Goal: Find specific page/section: Find specific page/section

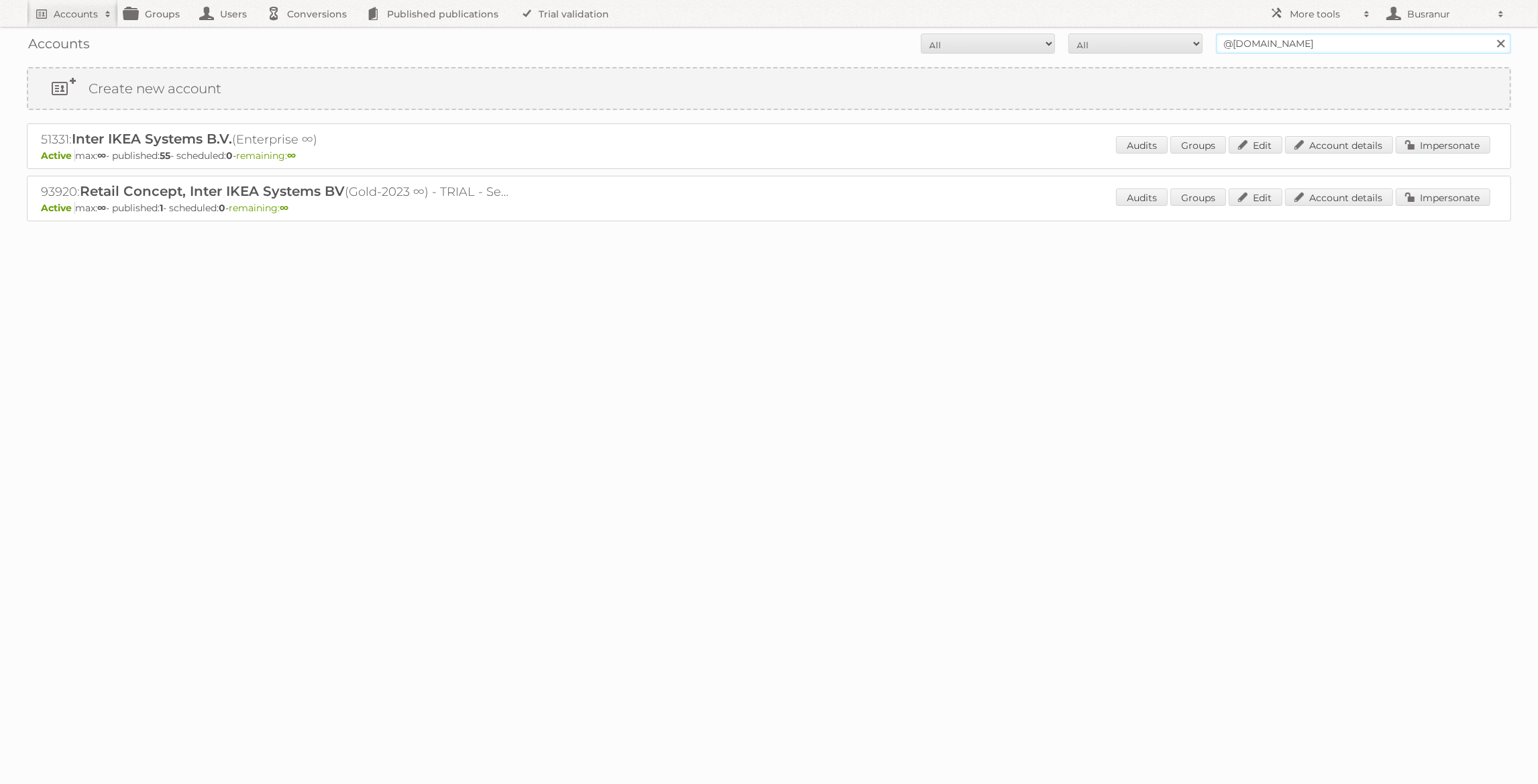
click at [1278, 51] on input "@inter.ikea.com" at bounding box center [1363, 43] width 295 height 20
paste input "crediteuren@tabsholland.nl"
type input "crediteuren@tabsholland.nl"
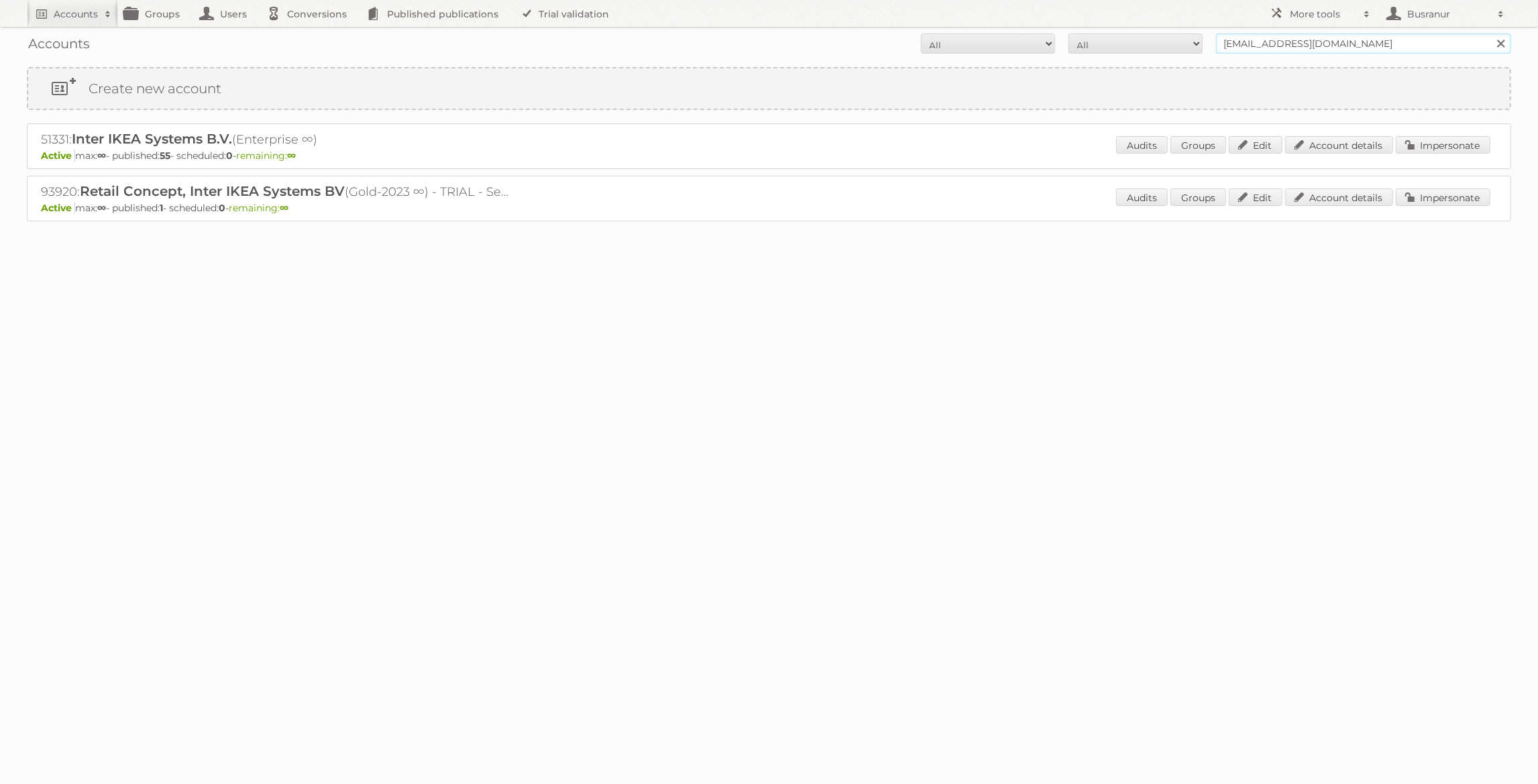
click at [1490, 33] on input "Search" at bounding box center [1500, 43] width 20 height 20
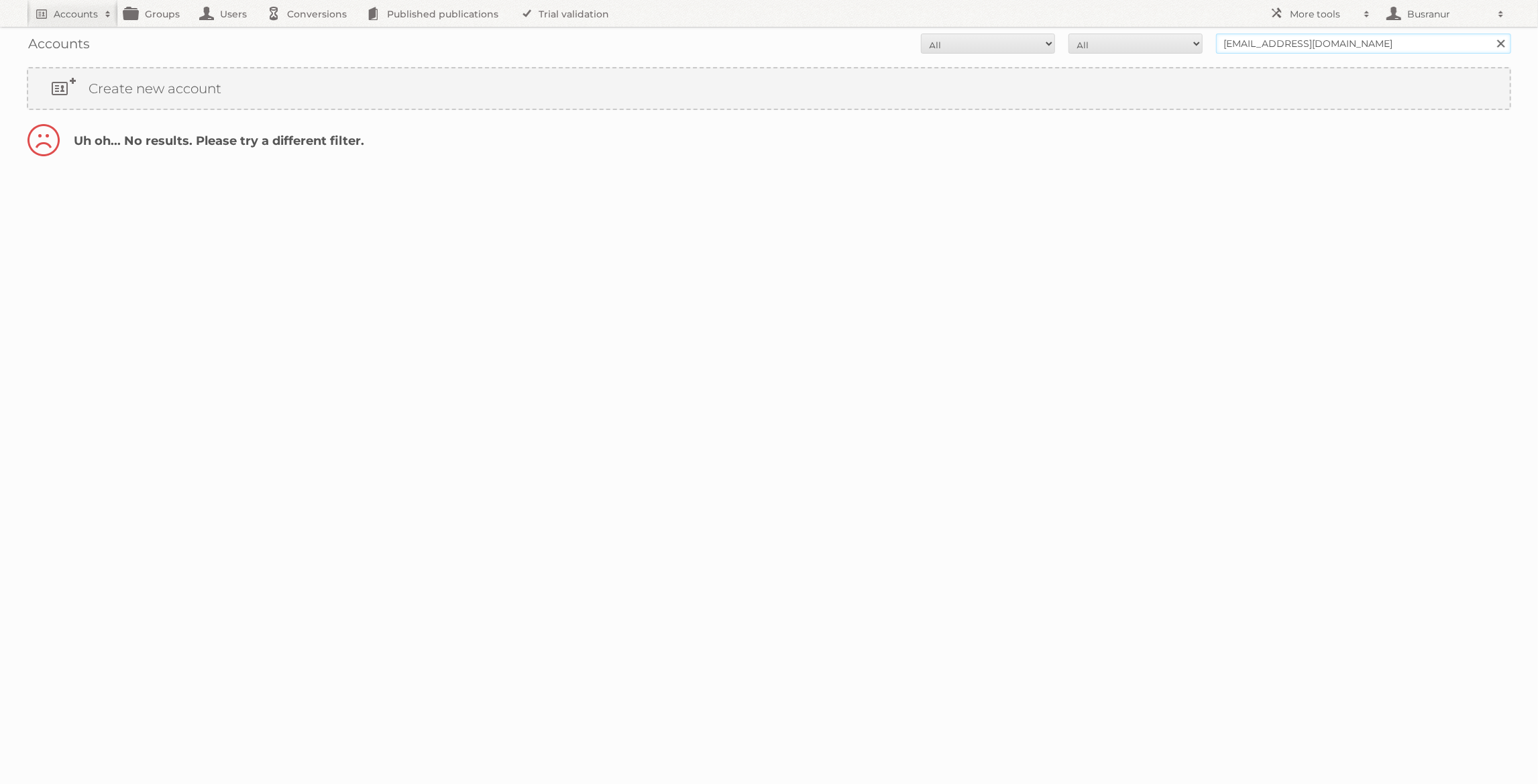
click at [1277, 48] on input "[EMAIL_ADDRESS][DOMAIN_NAME]" at bounding box center [1363, 43] width 295 height 20
type input "@[DOMAIN_NAME]"
click at [1490, 33] on input "Search" at bounding box center [1500, 43] width 20 height 20
click at [1347, 142] on link "Account details" at bounding box center [1338, 145] width 108 height 17
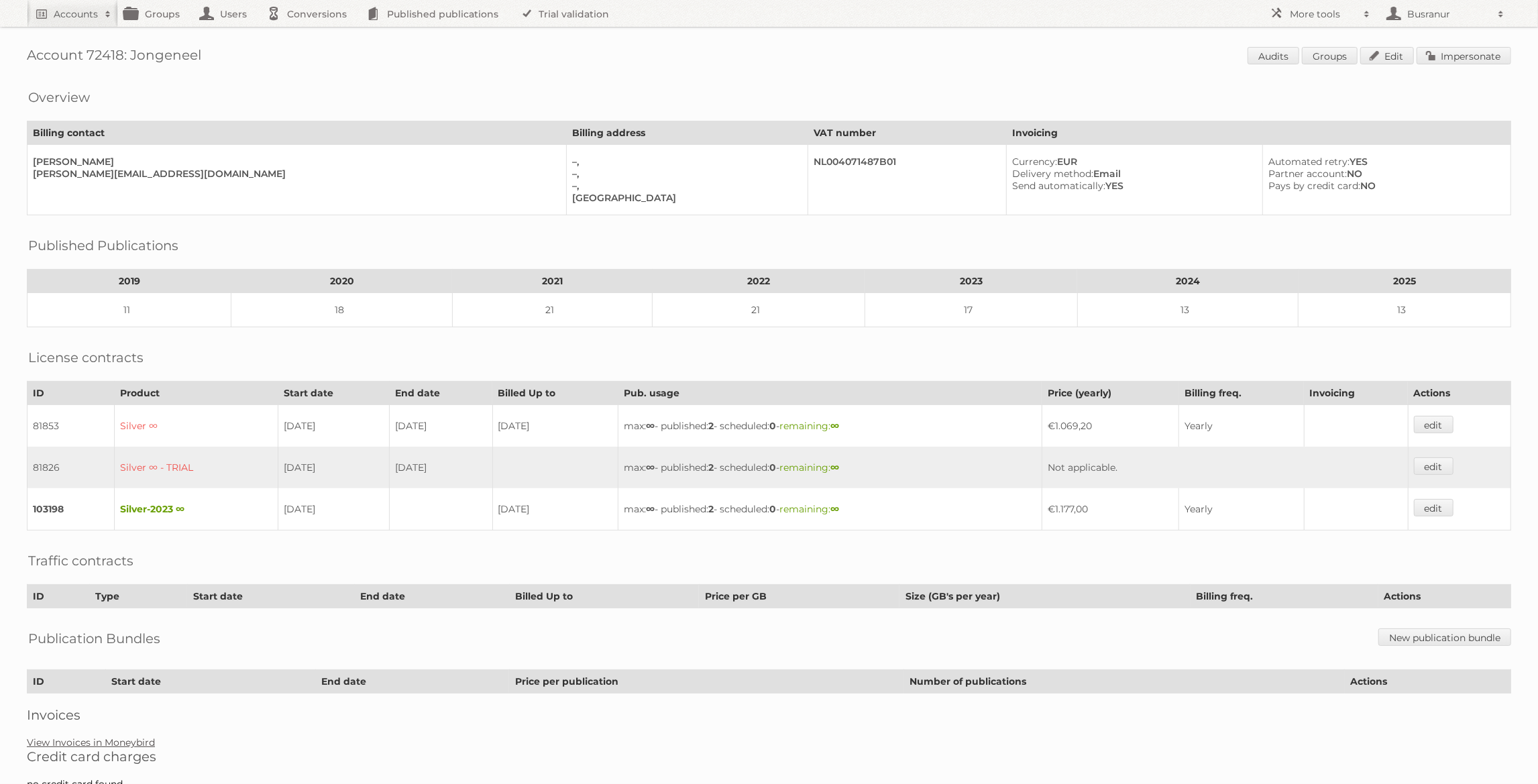
click at [136, 736] on link "View Invoices in Moneybird" at bounding box center [91, 742] width 128 height 12
drag, startPoint x: 33, startPoint y: 172, endPoint x: 150, endPoint y: 171, distance: 117.0
click at [152, 172] on div "m.nuijens@jongeneel.nl" at bounding box center [293, 173] width 522 height 12
copy div "m.nuijens@jongeneel.nl"
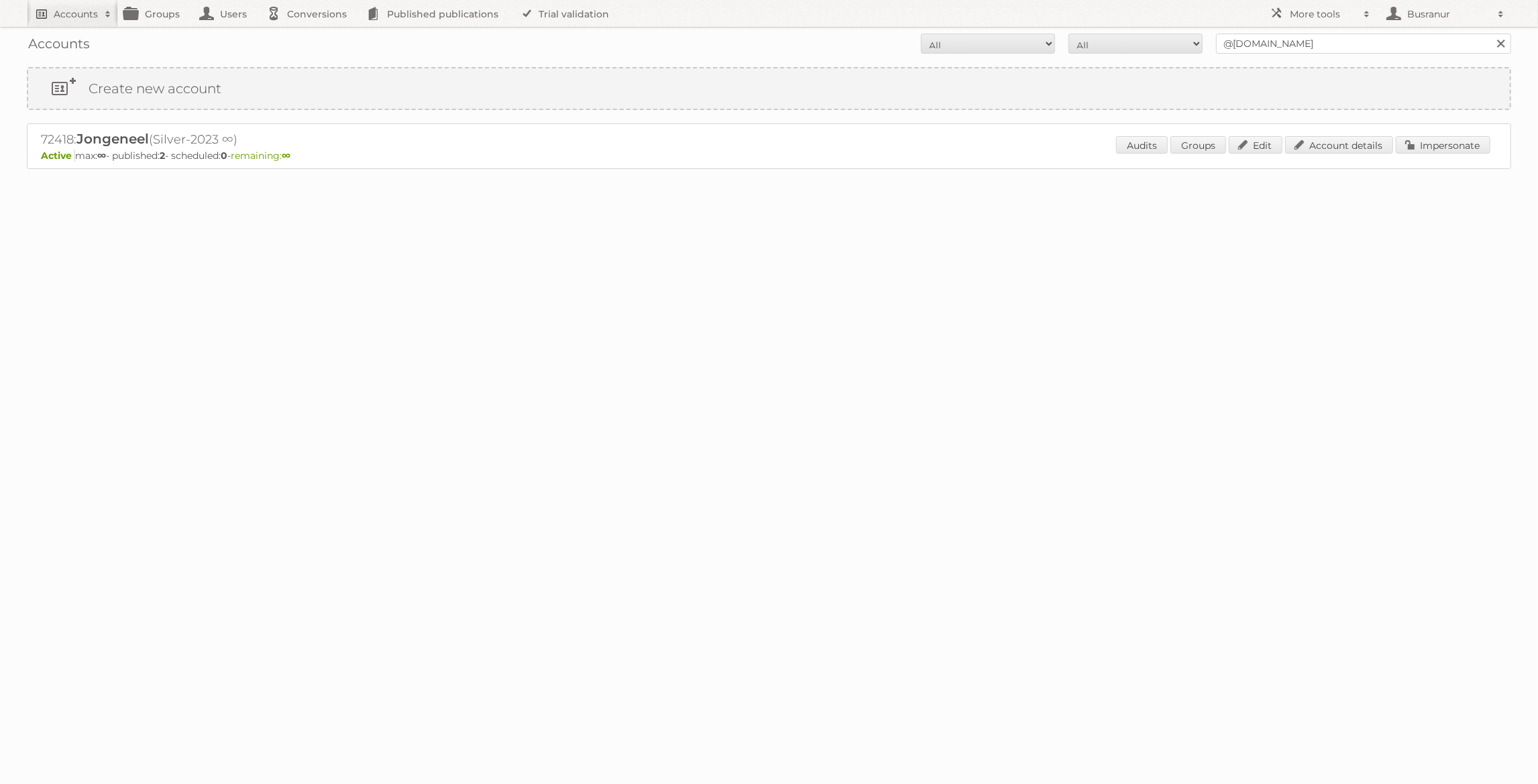
click at [77, 10] on h2 "Accounts" at bounding box center [76, 14] width 44 height 13
type input"] "[EMAIL_ADDRESS][DOMAIN_NAME]"
click at [309, 34] on input "Search" at bounding box center [319, 44] width 20 height 20
click at [1421, 142] on link "Impersonate" at bounding box center [1443, 145] width 95 height 17
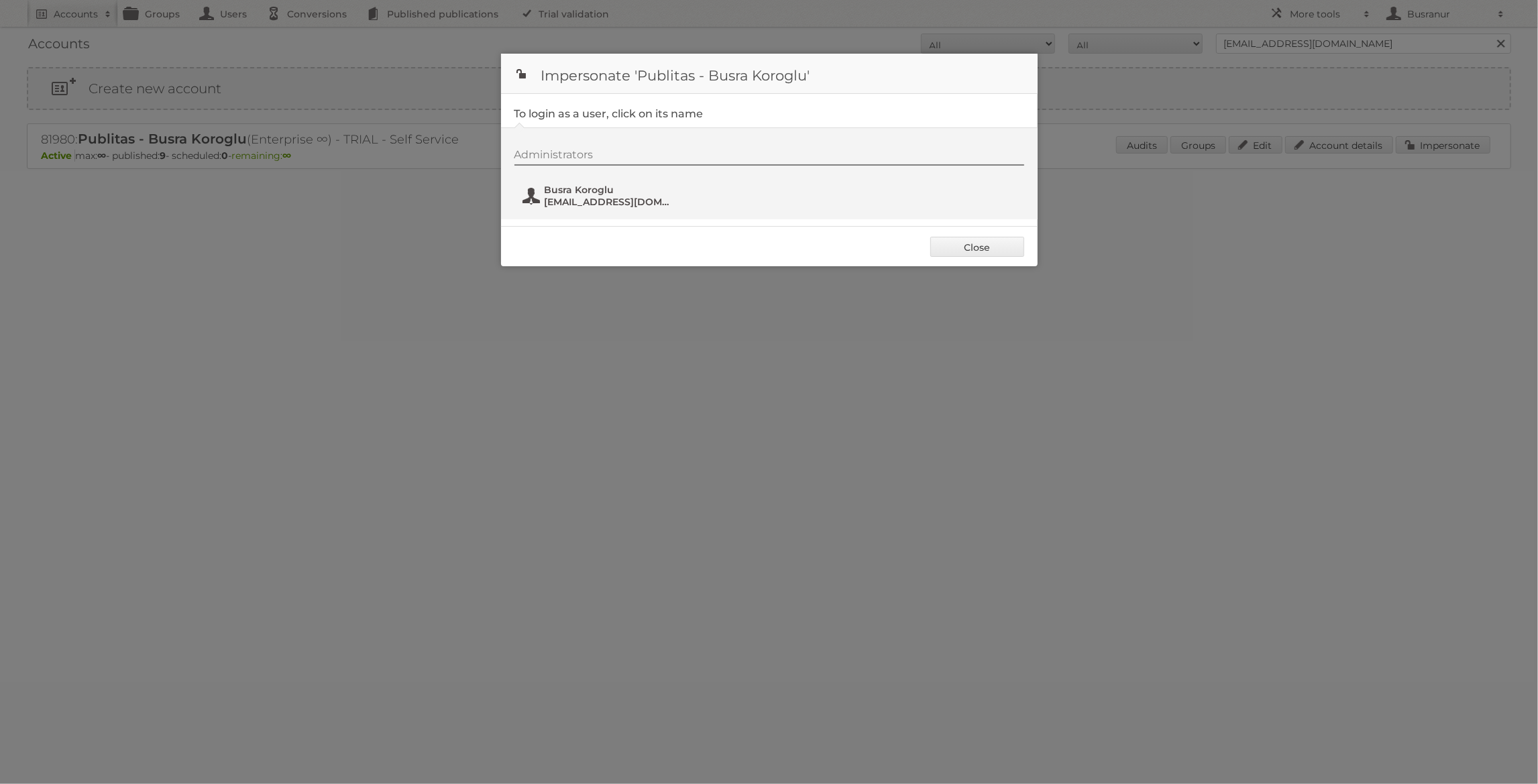
click at [547, 196] on span "[EMAIL_ADDRESS][DOMAIN_NAME]" at bounding box center [609, 202] width 130 height 12
